Goal: Transaction & Acquisition: Download file/media

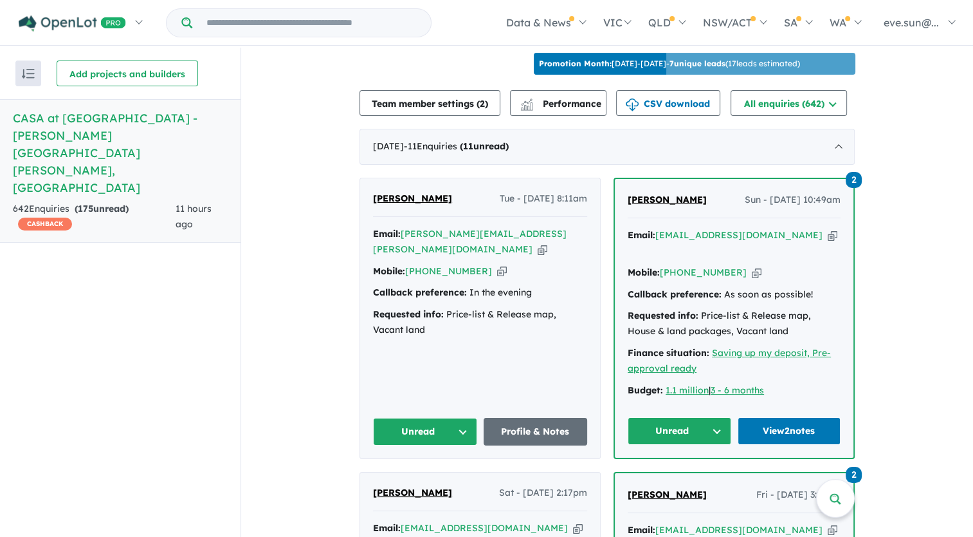
scroll to position [457, 0]
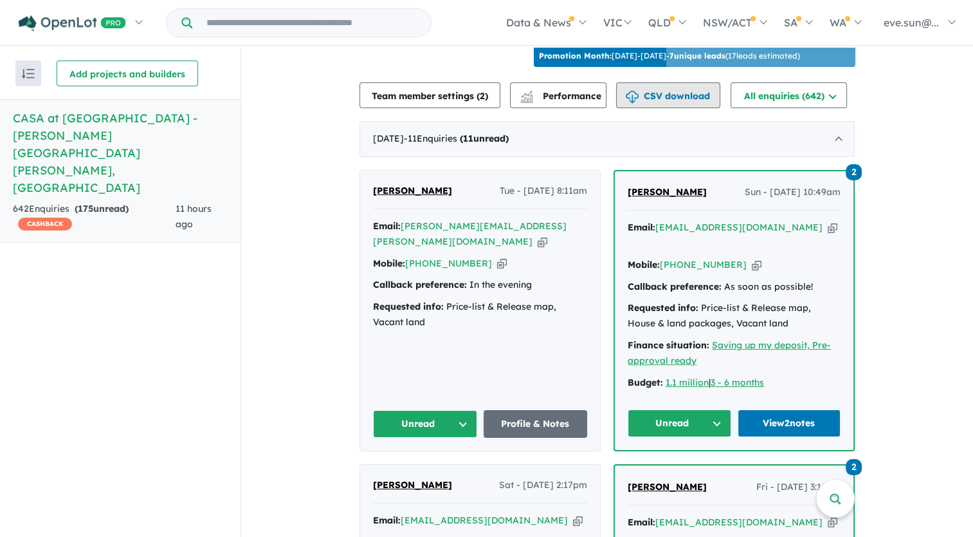
click at [670, 82] on button "CSV download" at bounding box center [668, 95] width 104 height 26
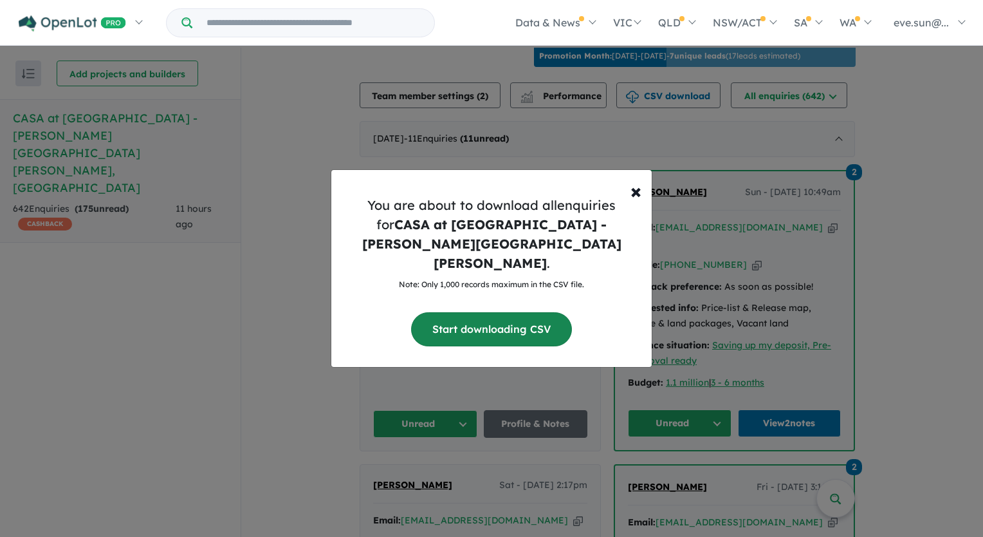
click at [506, 314] on button "Start downloading CSV" at bounding box center [491, 329] width 161 height 34
click at [492, 321] on button "Start downloading CSV" at bounding box center [491, 329] width 161 height 34
click at [476, 312] on button "Start downloading CSV" at bounding box center [491, 329] width 161 height 34
click at [71, 311] on div "× Close You are about to download all enquiries for CASA at [GEOGRAPHIC_DATA] -…" at bounding box center [491, 268] width 983 height 537
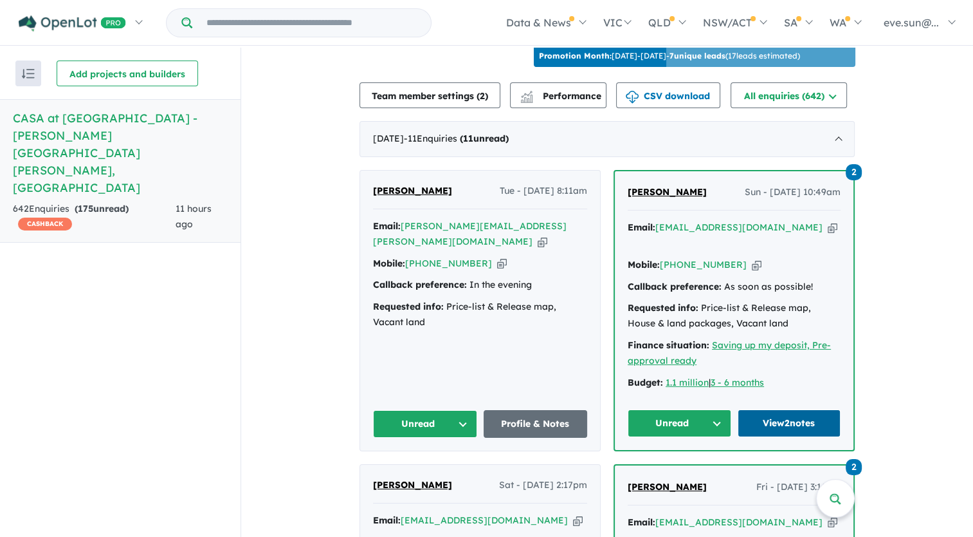
click at [782, 409] on link "View 2 notes" at bounding box center [790, 423] width 104 height 28
click at [693, 82] on button "CSV download" at bounding box center [668, 95] width 104 height 26
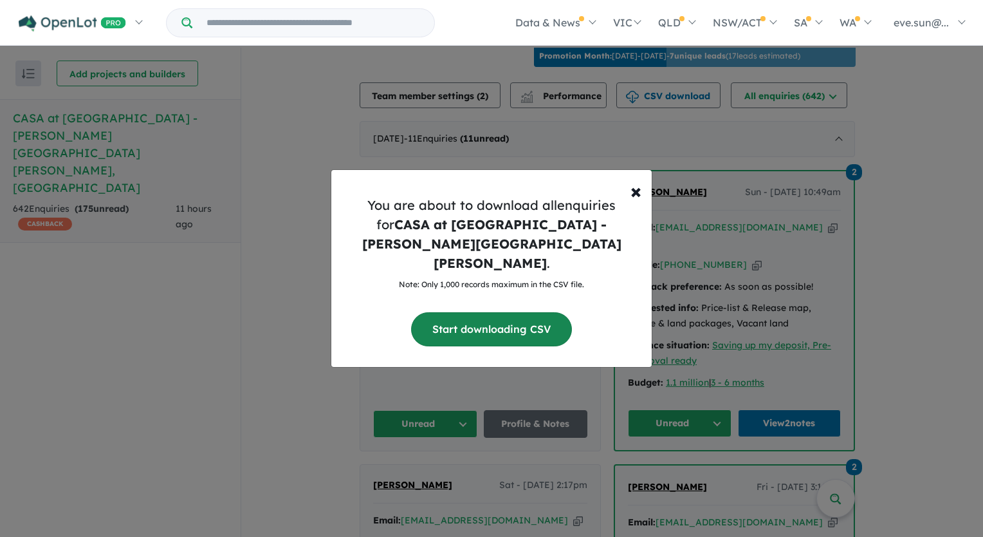
click at [479, 312] on button "Start downloading CSV" at bounding box center [491, 329] width 161 height 34
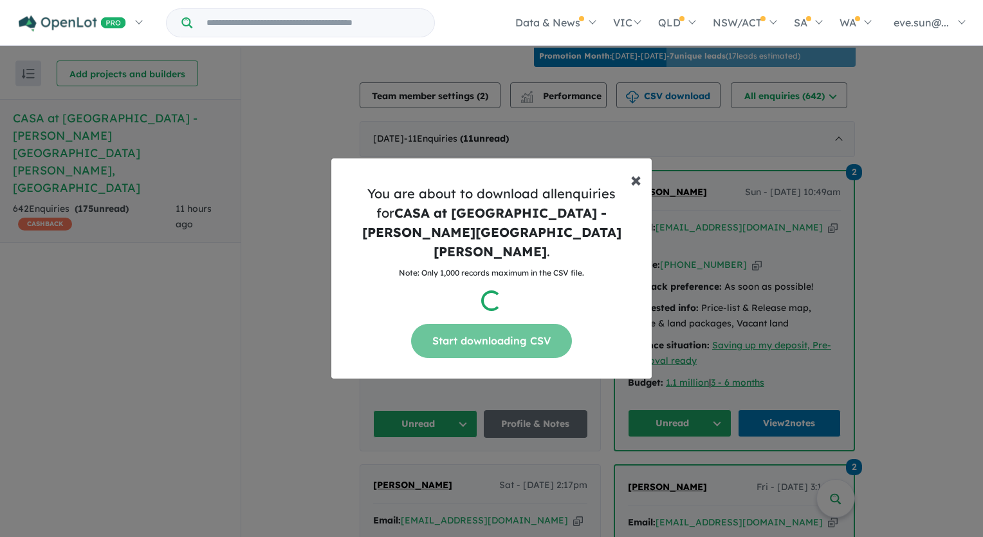
click at [634, 192] on span "×" at bounding box center [635, 179] width 11 height 26
